Goal: Information Seeking & Learning: Learn about a topic

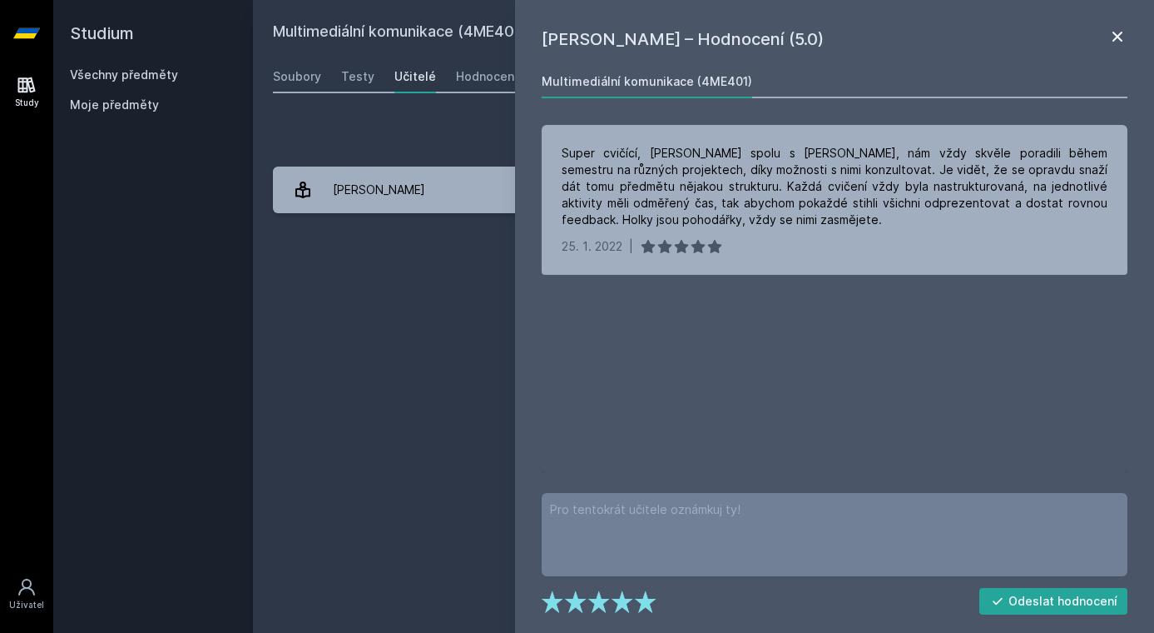
click at [1117, 45] on icon at bounding box center [1118, 37] width 20 height 20
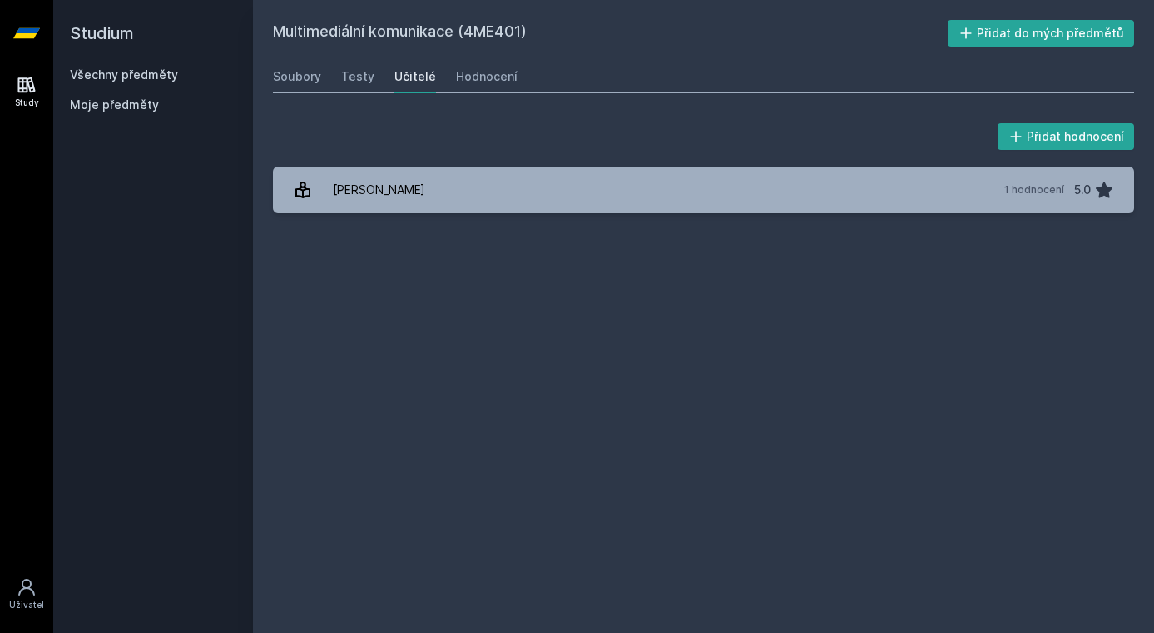
click at [155, 74] on link "Všechny předměty" at bounding box center [124, 74] width 108 height 14
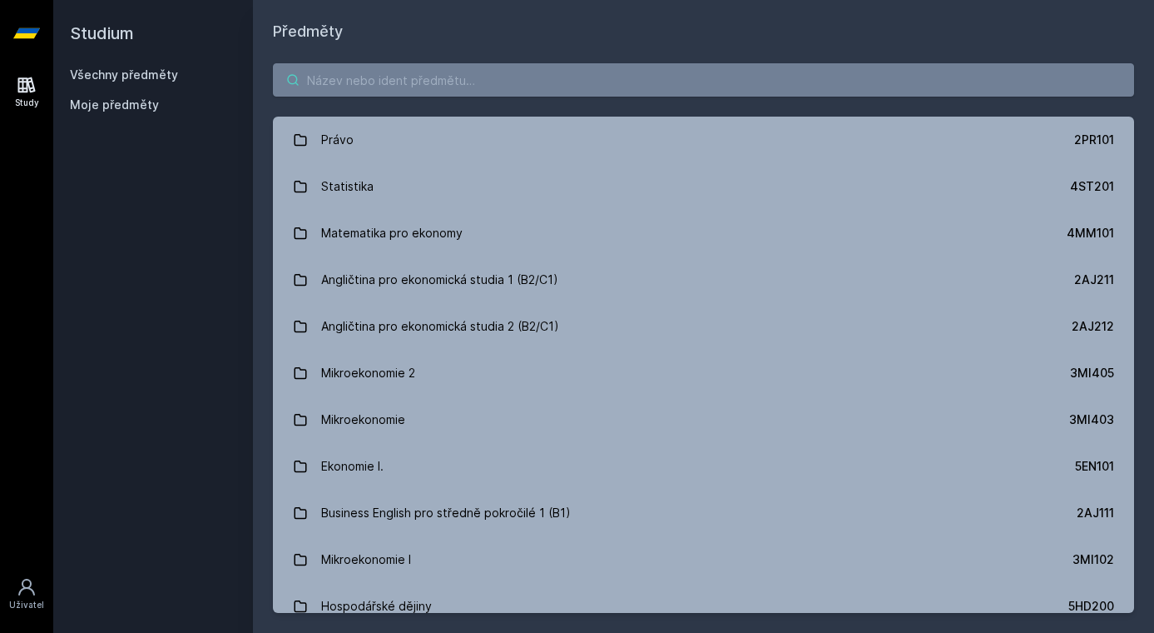
click at [480, 85] on input "search" at bounding box center [703, 79] width 861 height 33
paste input "4IT540"
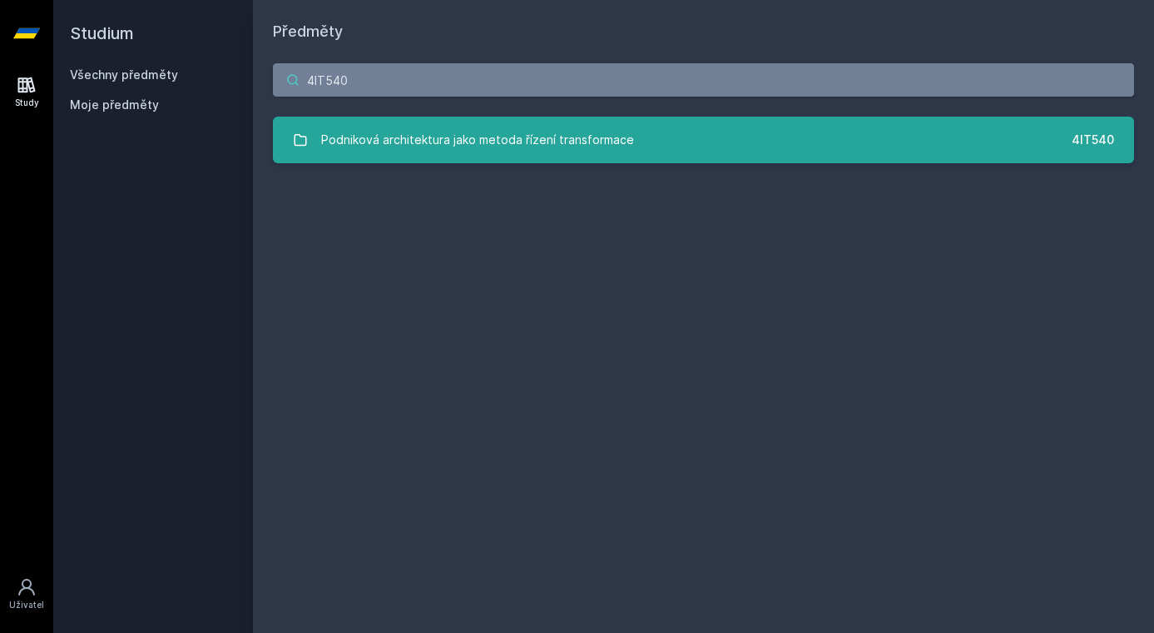
type input "4IT540"
click at [473, 155] on div "Podniková architektura jako metoda řízení transformace" at bounding box center [477, 139] width 313 height 33
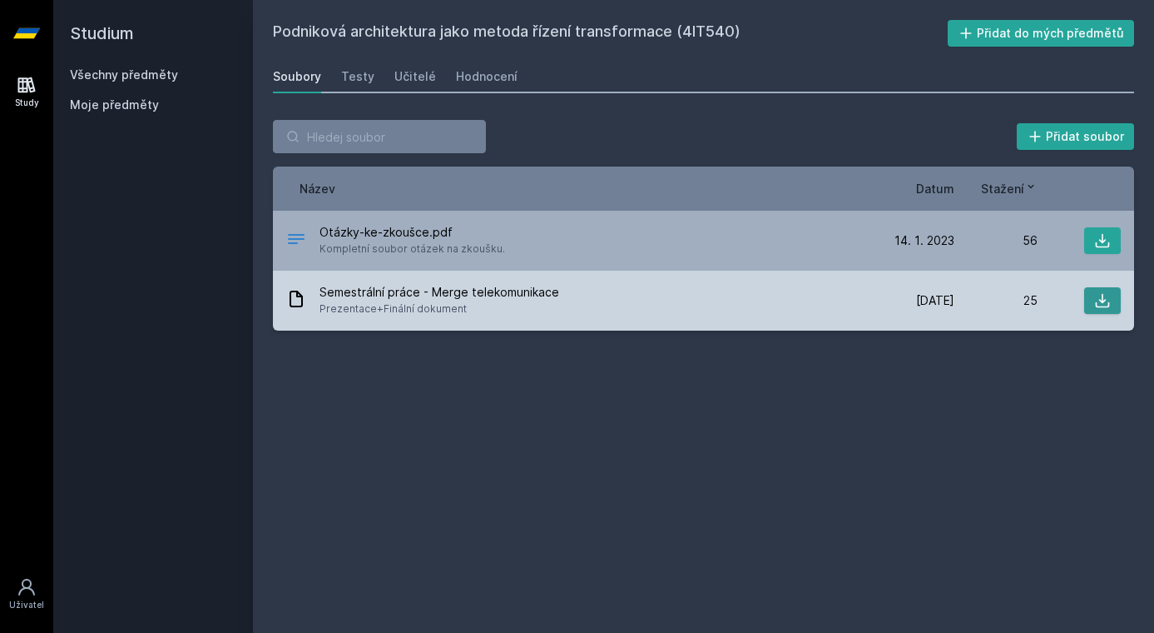
click at [1119, 308] on button at bounding box center [1103, 300] width 37 height 27
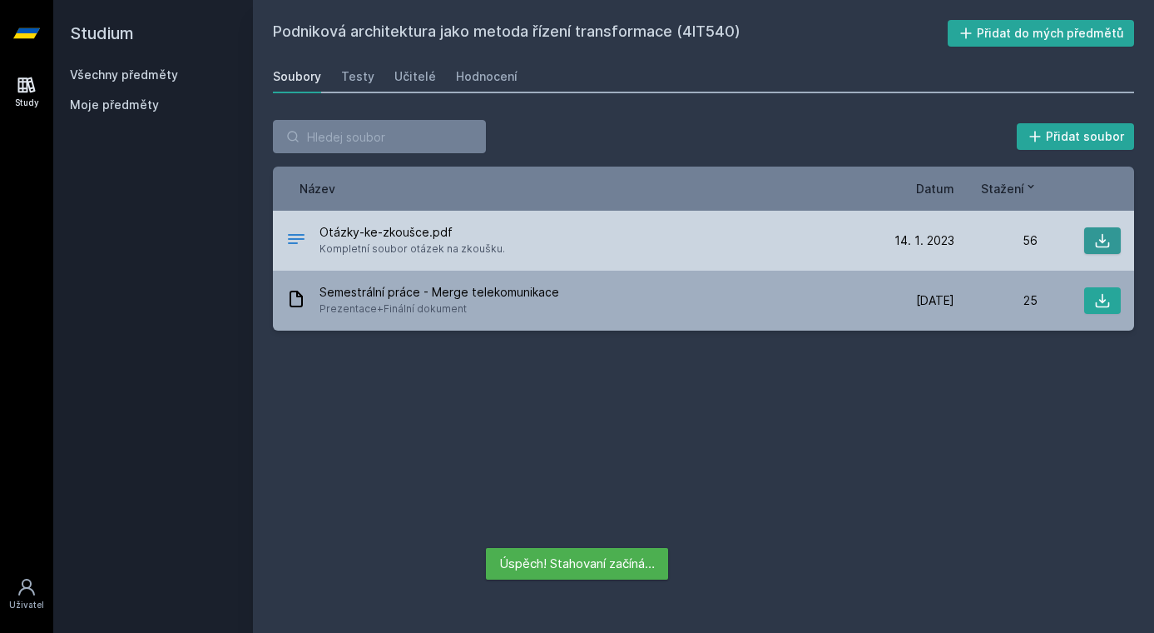
click at [1101, 249] on button at bounding box center [1103, 240] width 37 height 27
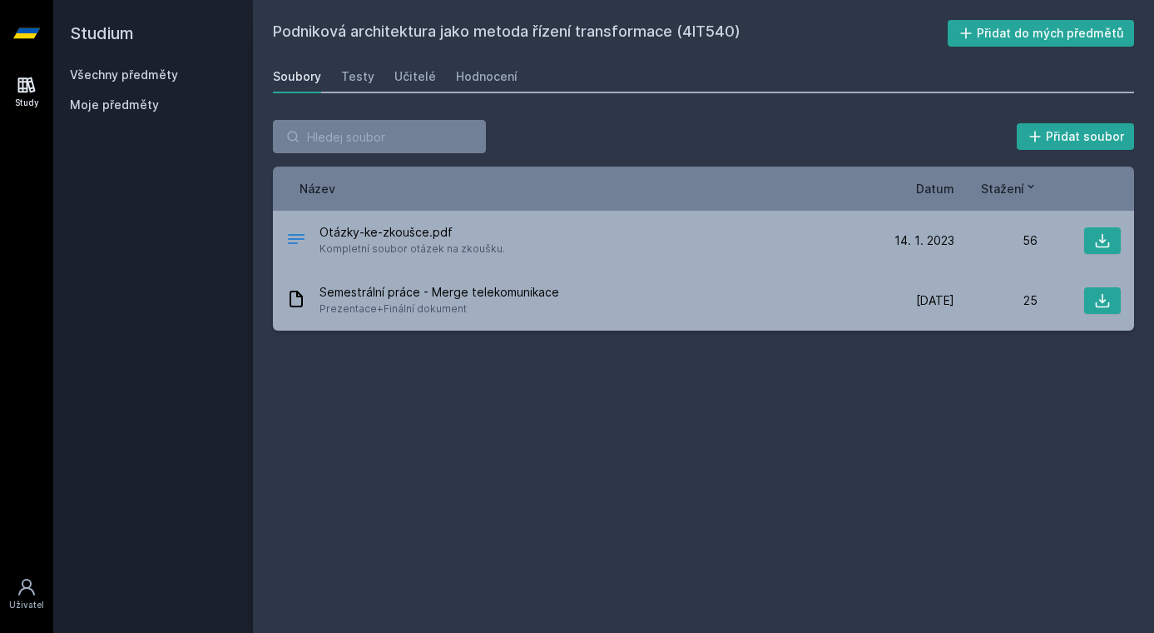
click at [152, 68] on link "Všechny předměty" at bounding box center [124, 74] width 108 height 14
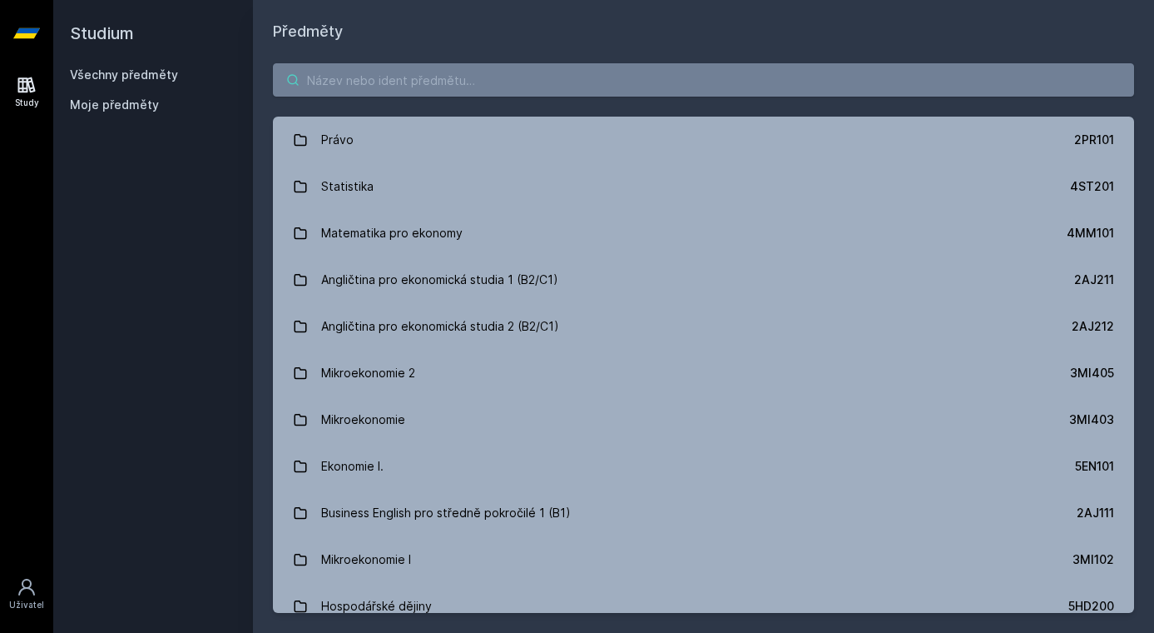
click at [389, 76] on input "search" at bounding box center [703, 79] width 861 height 33
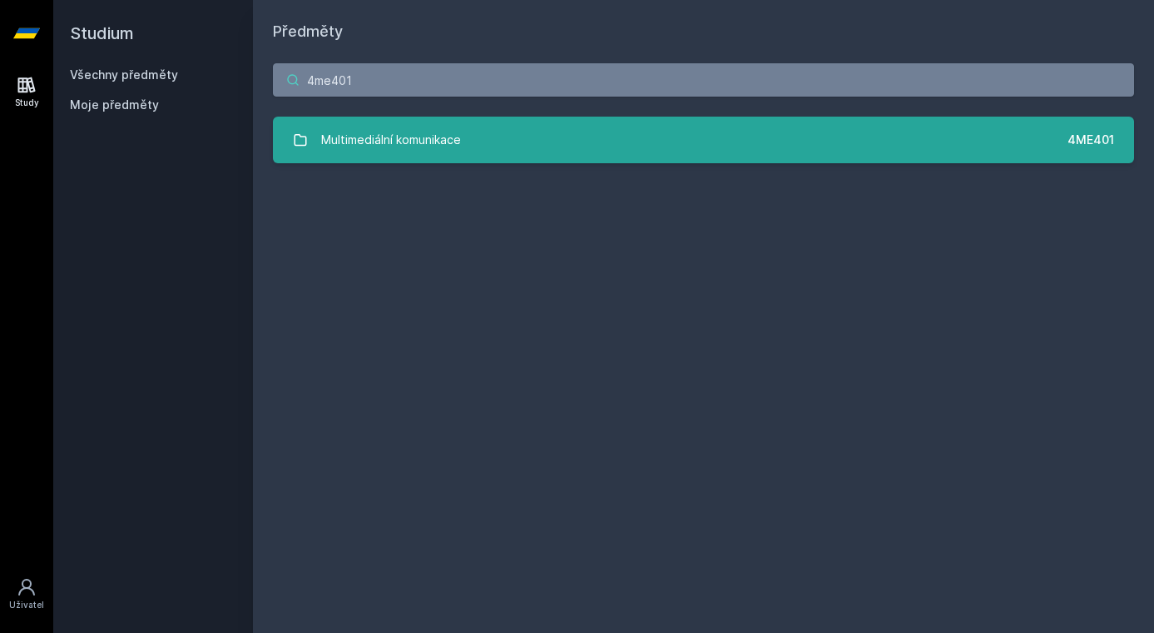
type input "4me401"
click at [510, 142] on link "Multimediální komunikace 4ME401" at bounding box center [703, 140] width 861 height 47
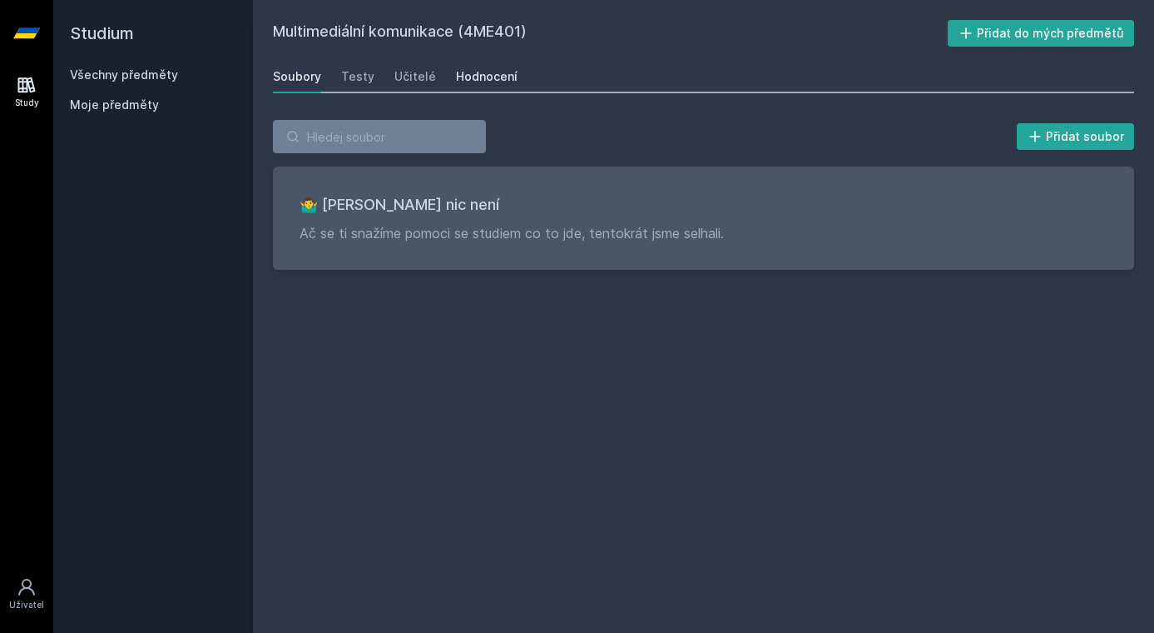
click at [469, 79] on div "Hodnocení" at bounding box center [487, 76] width 62 height 17
